Goal: Task Accomplishment & Management: Use online tool/utility

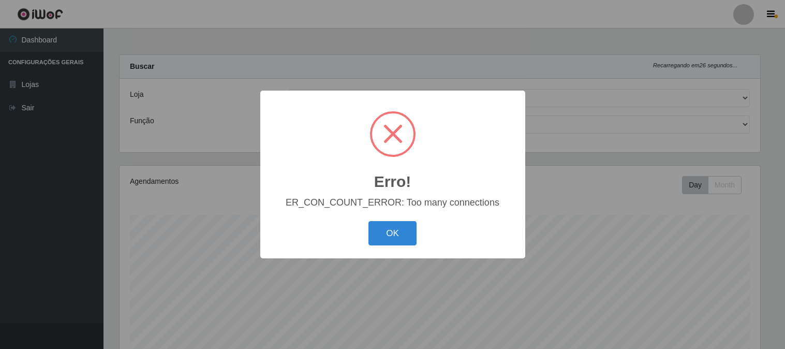
select select "158"
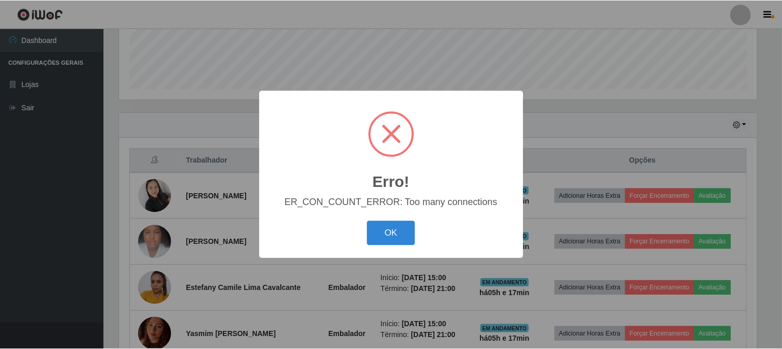
scroll to position [214, 640]
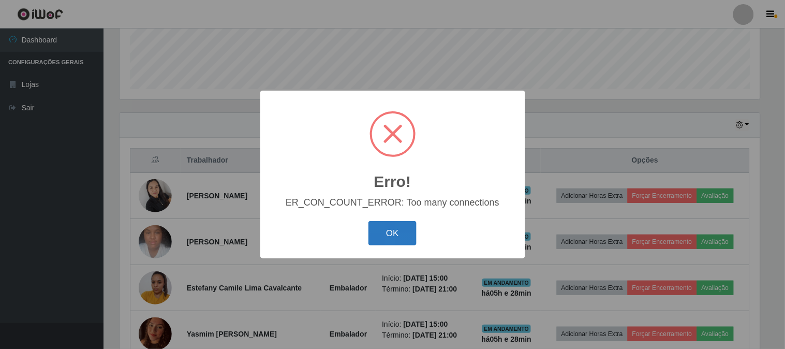
click at [389, 223] on button "OK" at bounding box center [392, 233] width 48 height 24
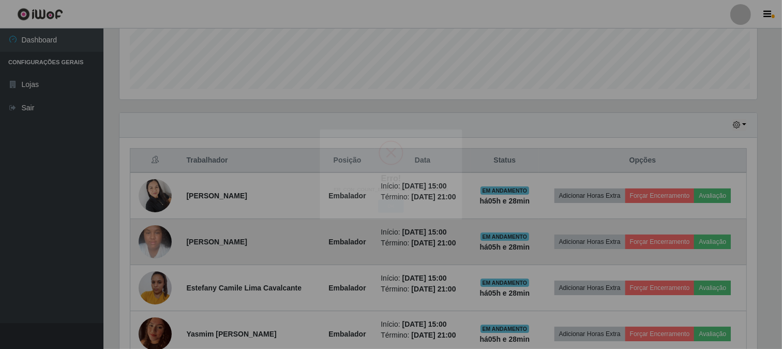
scroll to position [214, 647]
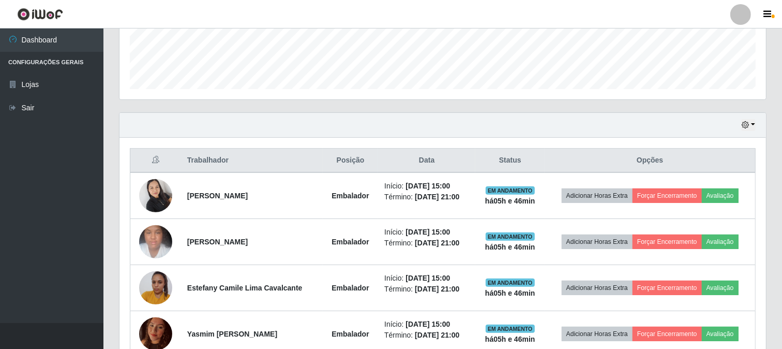
click at [776, 256] on div "Carregando... Buscar Recarregando em 11 segundos... Loja [Selecione...] Rede Co…" at bounding box center [442, 76] width 679 height 607
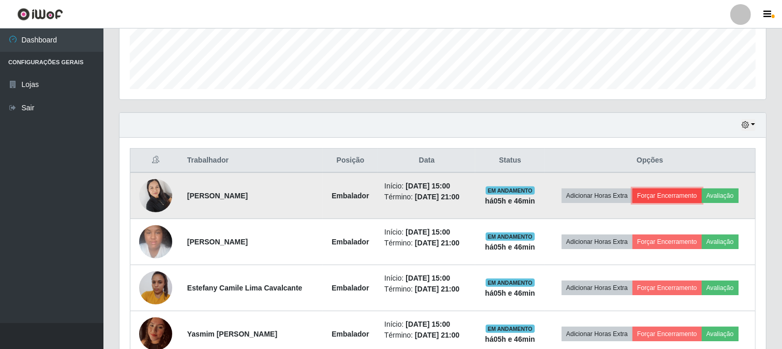
click at [650, 190] on button "Forçar Encerramento" at bounding box center [667, 195] width 69 height 14
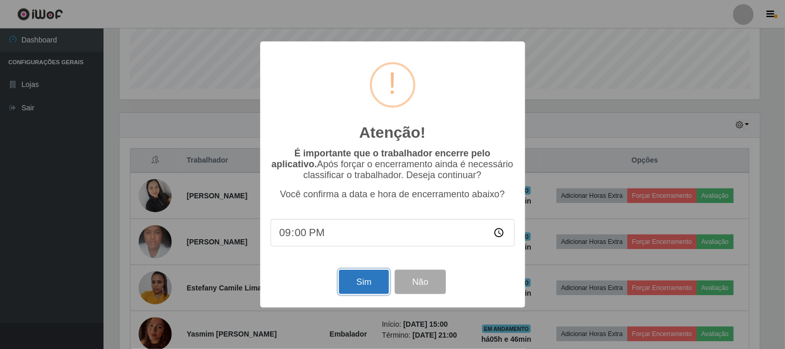
click at [368, 290] on button "Sim" at bounding box center [364, 282] width 50 height 24
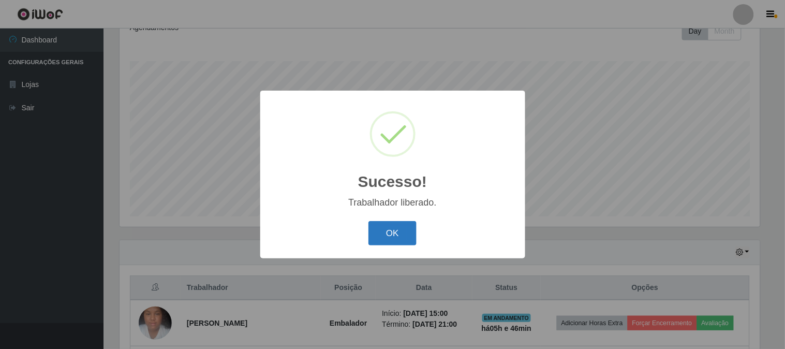
click at [382, 235] on button "OK" at bounding box center [392, 233] width 48 height 24
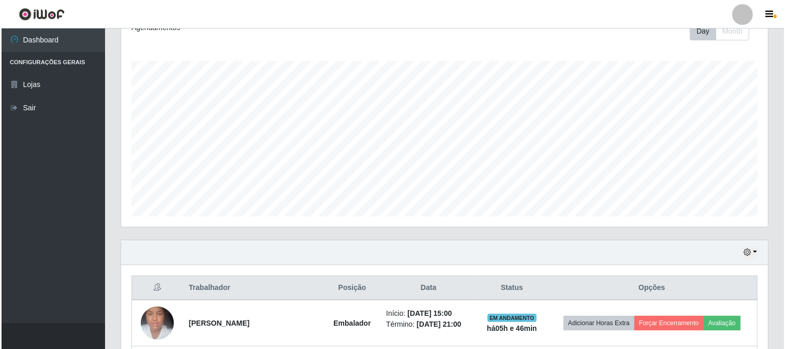
scroll to position [292, 0]
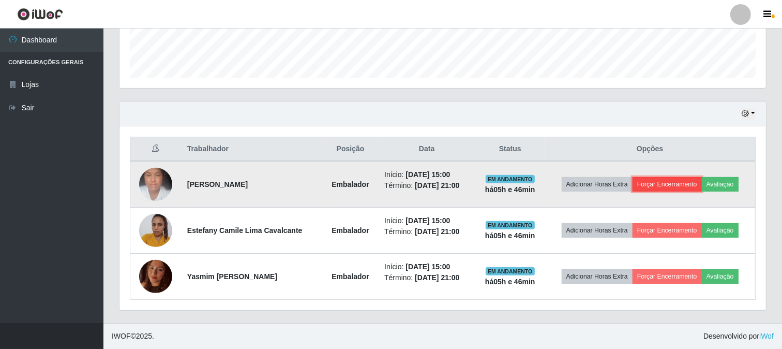
click at [664, 181] on button "Forçar Encerramento" at bounding box center [667, 184] width 69 height 14
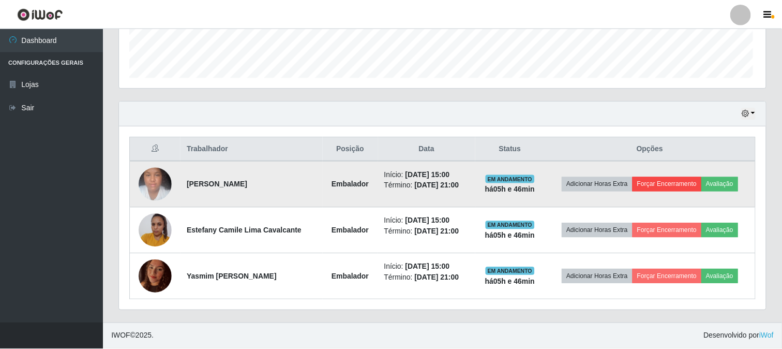
scroll to position [214, 640]
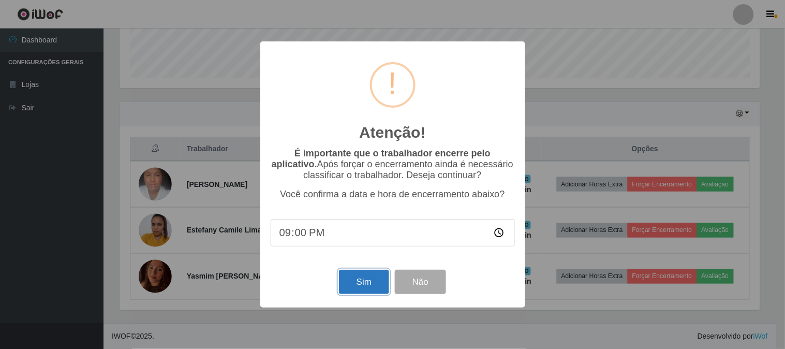
click at [366, 291] on button "Sim" at bounding box center [364, 282] width 50 height 24
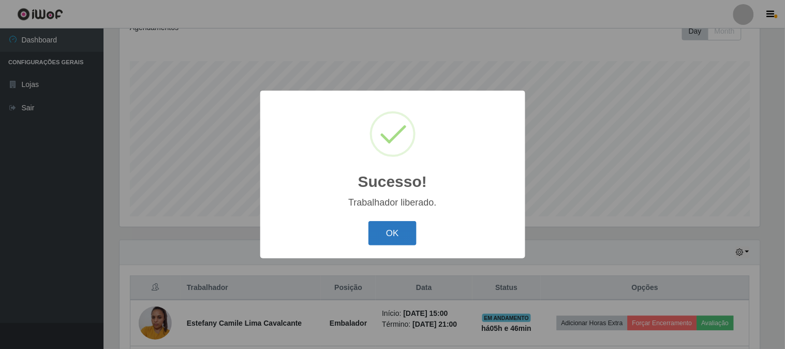
click at [397, 235] on button "OK" at bounding box center [392, 233] width 48 height 24
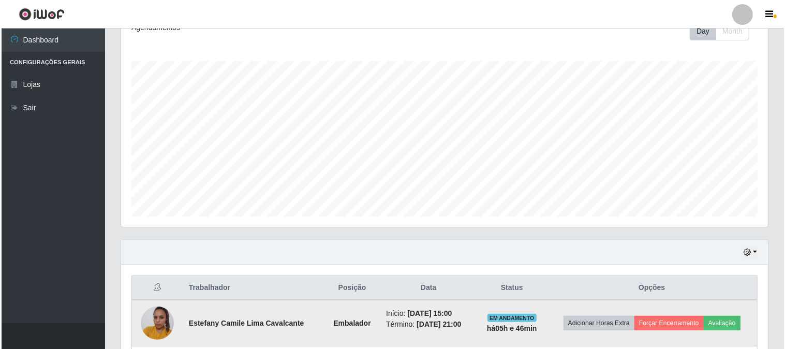
scroll to position [246, 0]
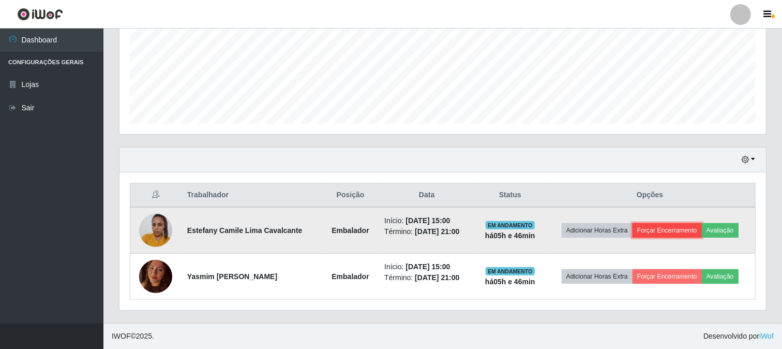
click at [691, 230] on button "Forçar Encerramento" at bounding box center [667, 230] width 69 height 14
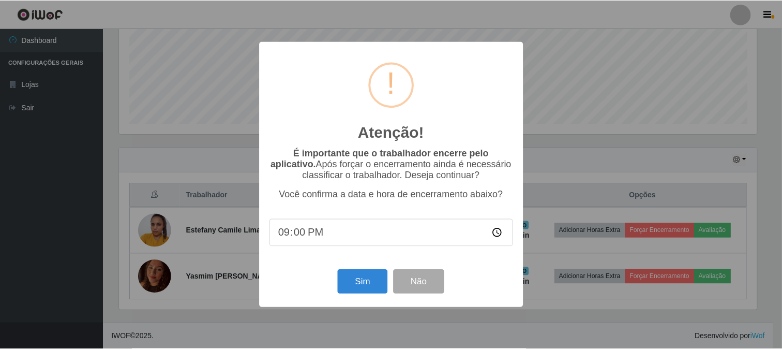
scroll to position [214, 640]
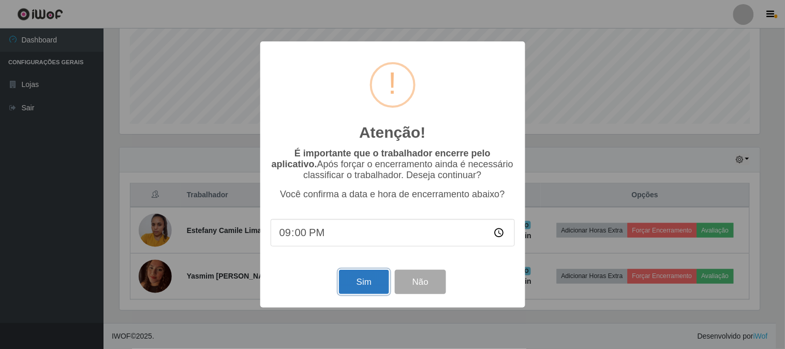
click at [359, 272] on button "Sim" at bounding box center [364, 282] width 50 height 24
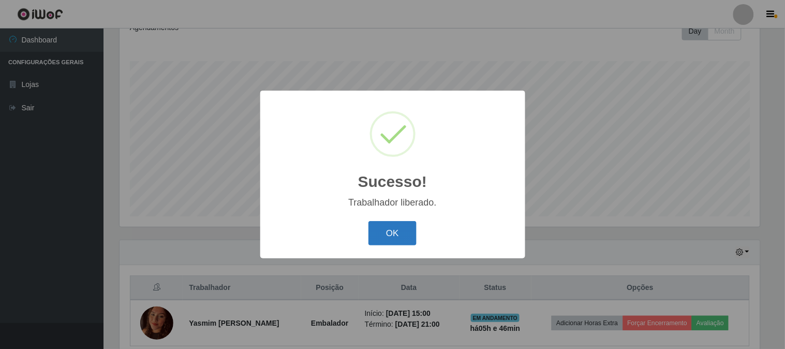
click at [390, 241] on button "OK" at bounding box center [392, 233] width 48 height 24
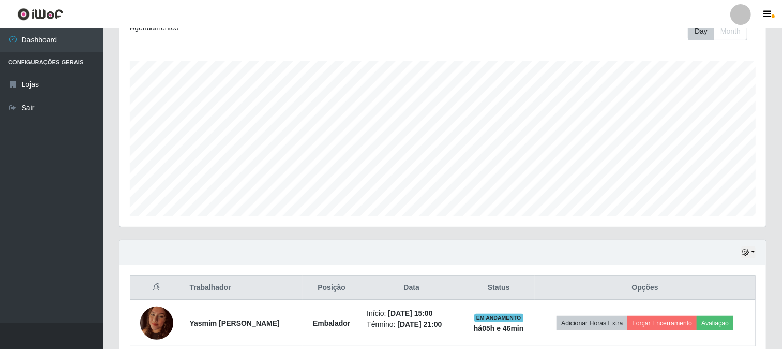
scroll to position [200, 0]
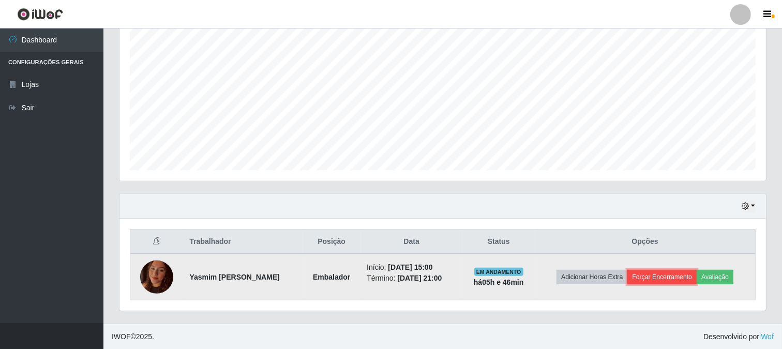
click at [696, 274] on button "Forçar Encerramento" at bounding box center [662, 277] width 69 height 14
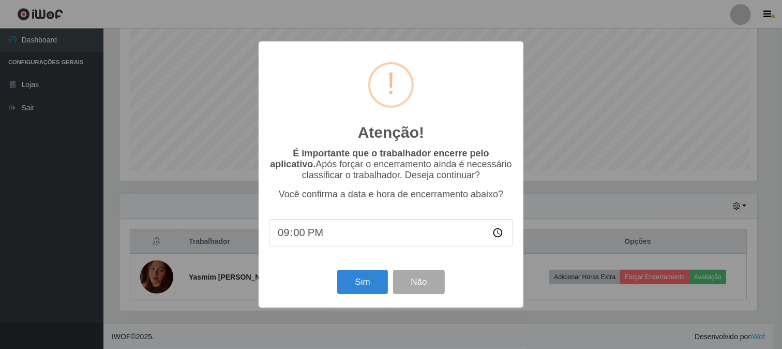
scroll to position [0, 0]
click at [369, 283] on button "Sim" at bounding box center [364, 282] width 50 height 24
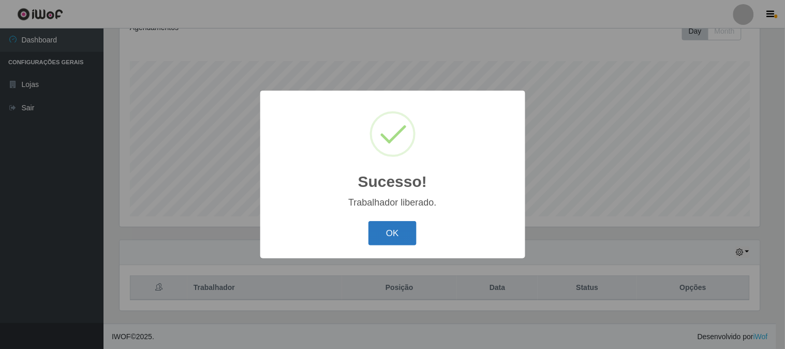
click at [404, 236] on button "OK" at bounding box center [392, 233] width 48 height 24
